Goal: Information Seeking & Learning: Learn about a topic

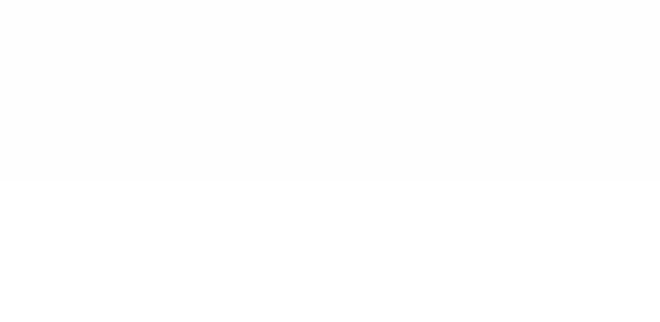
type input "******"
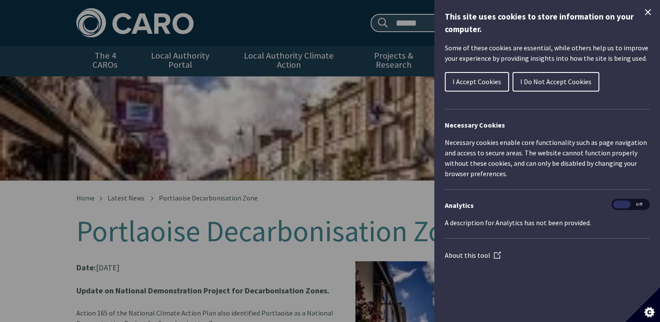
click at [464, 85] on span "I Accept Cookies" at bounding box center [476, 81] width 49 height 9
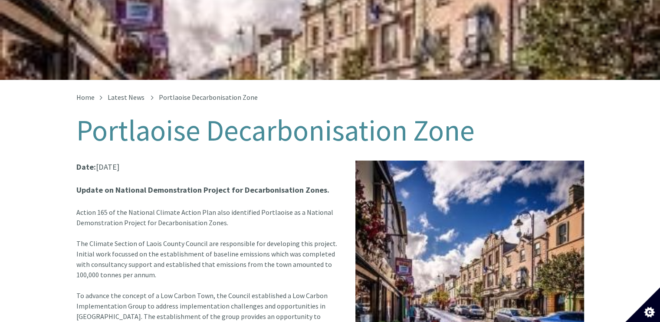
scroll to position [104, 0]
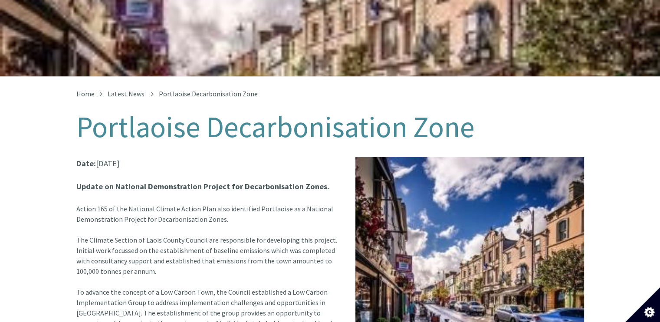
click at [418, 171] on img at bounding box center [469, 271] width 229 height 229
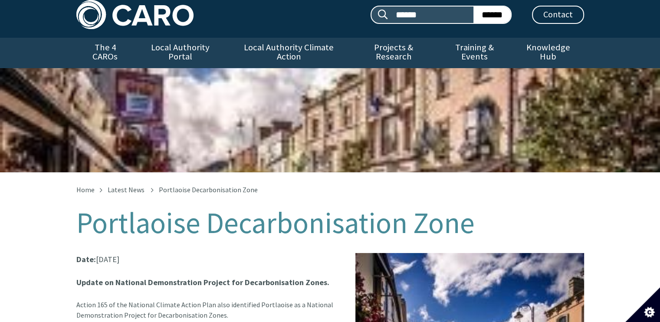
scroll to position [0, 0]
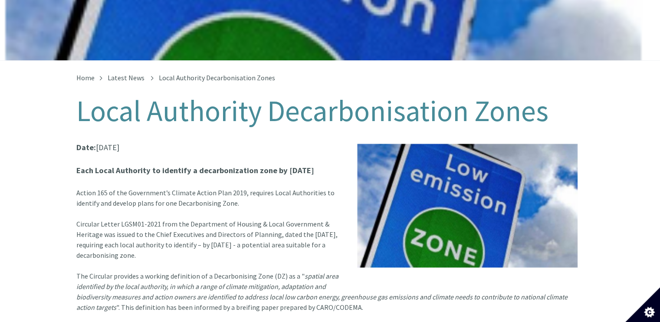
scroll to position [104, 0]
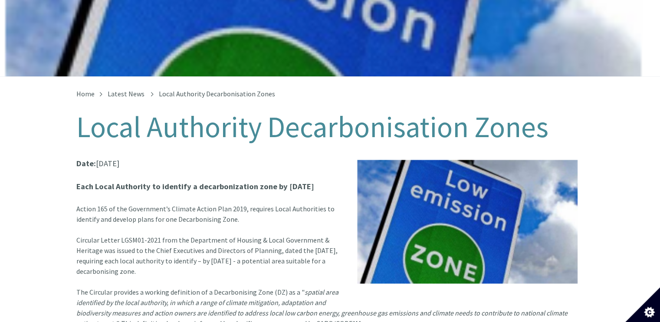
drag, startPoint x: 10, startPoint y: 0, endPoint x: 155, endPoint y: 34, distance: 148.8
click at [155, 34] on div "Low Emission Sign" at bounding box center [330, 24] width 660 height 104
